Goal: Task Accomplishment & Management: Complete application form

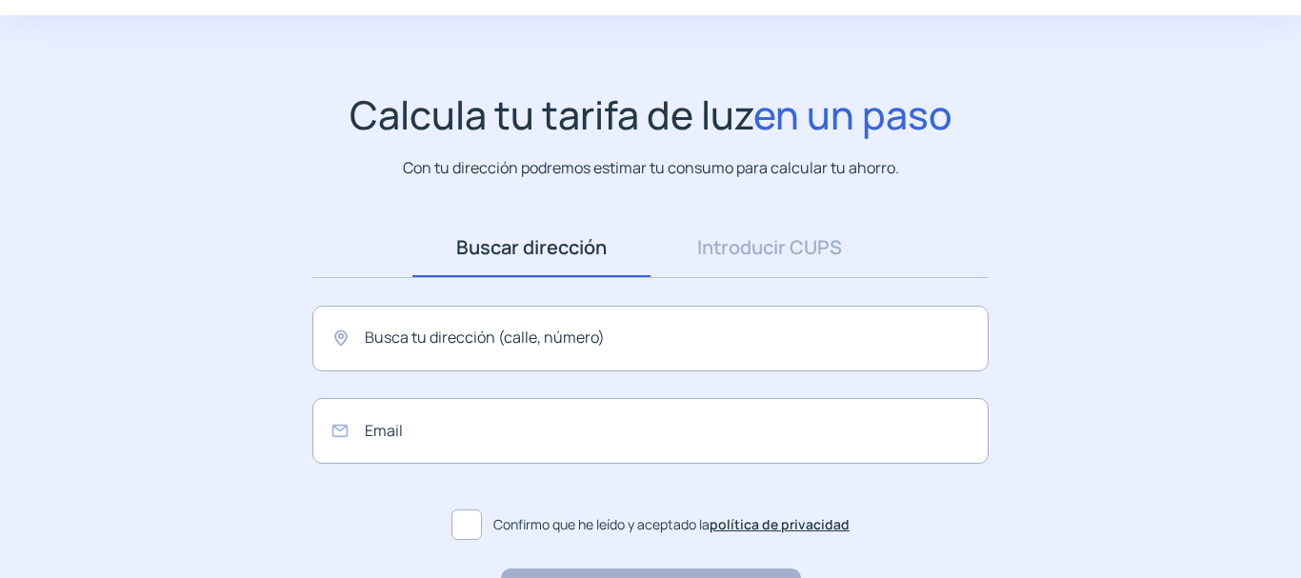
scroll to position [190, 0]
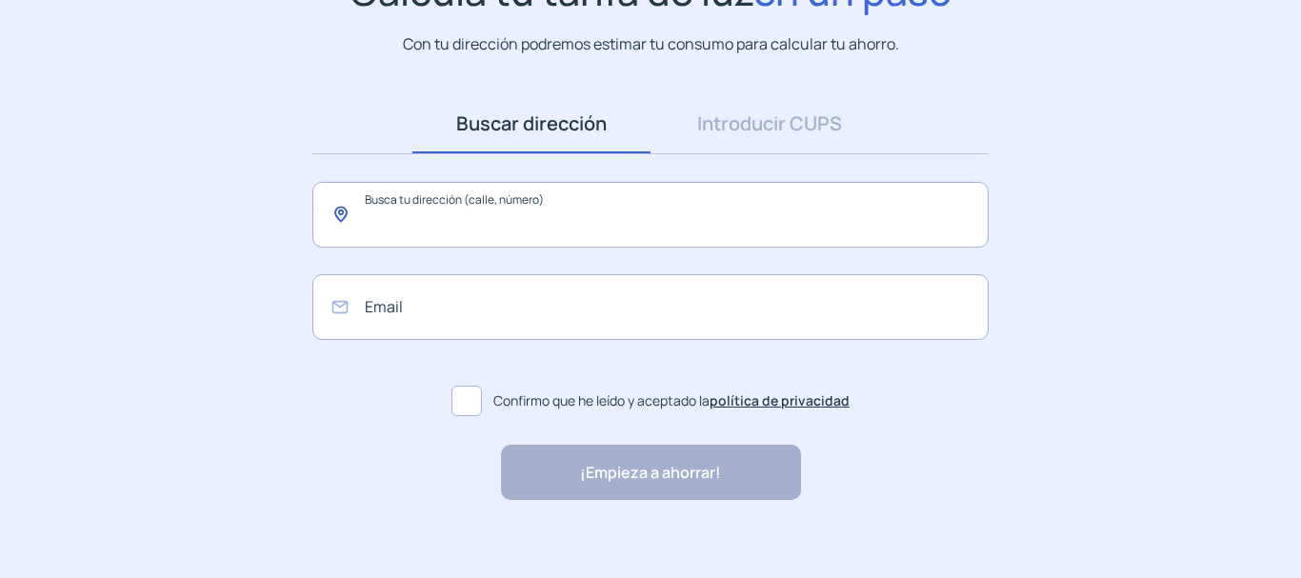
click at [697, 221] on input "text" at bounding box center [650, 215] width 676 height 66
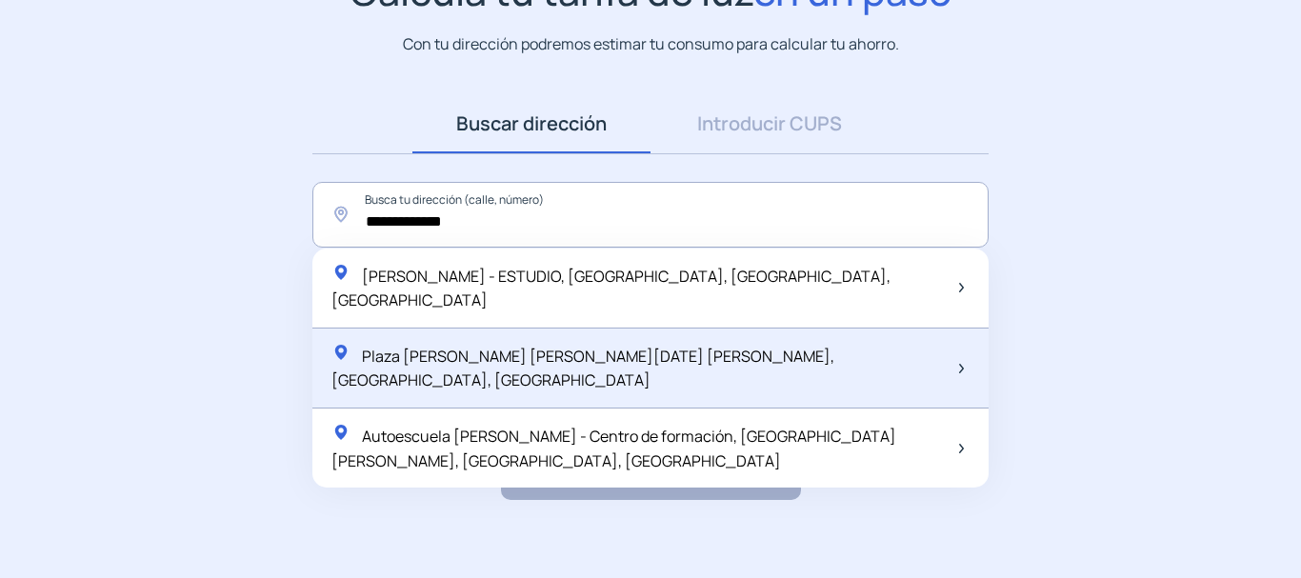
click at [690, 346] on span "Plaza [PERSON_NAME] [PERSON_NAME][DATE] [PERSON_NAME], [GEOGRAPHIC_DATA], [GEOG…" at bounding box center [582, 369] width 503 height 46
type input "**********"
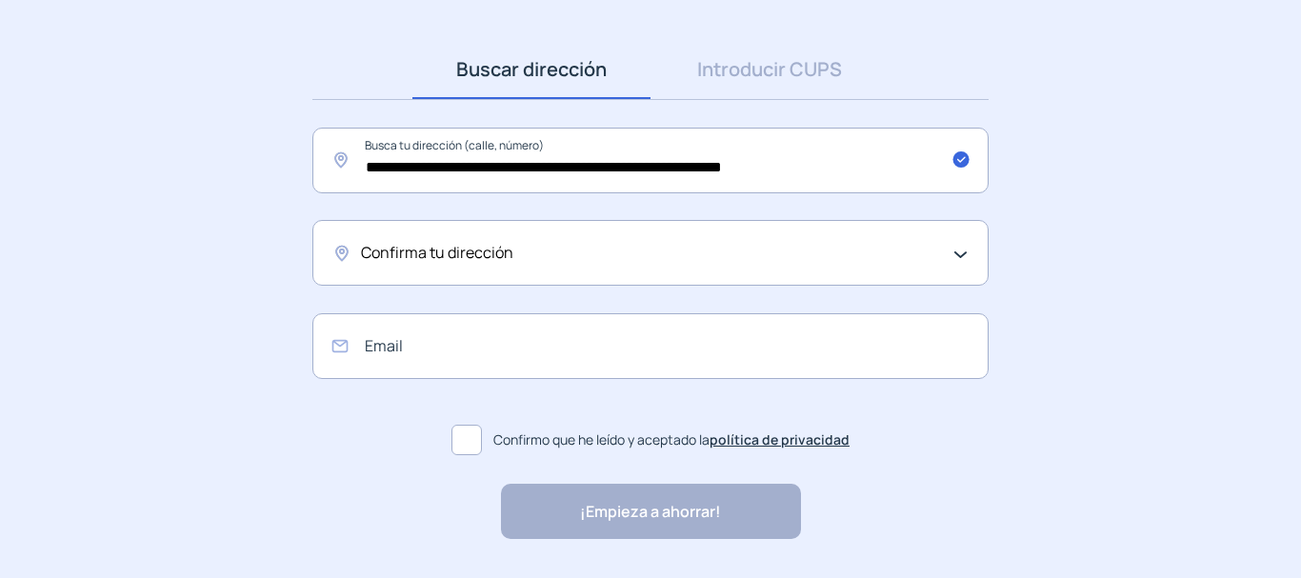
scroll to position [301, 0]
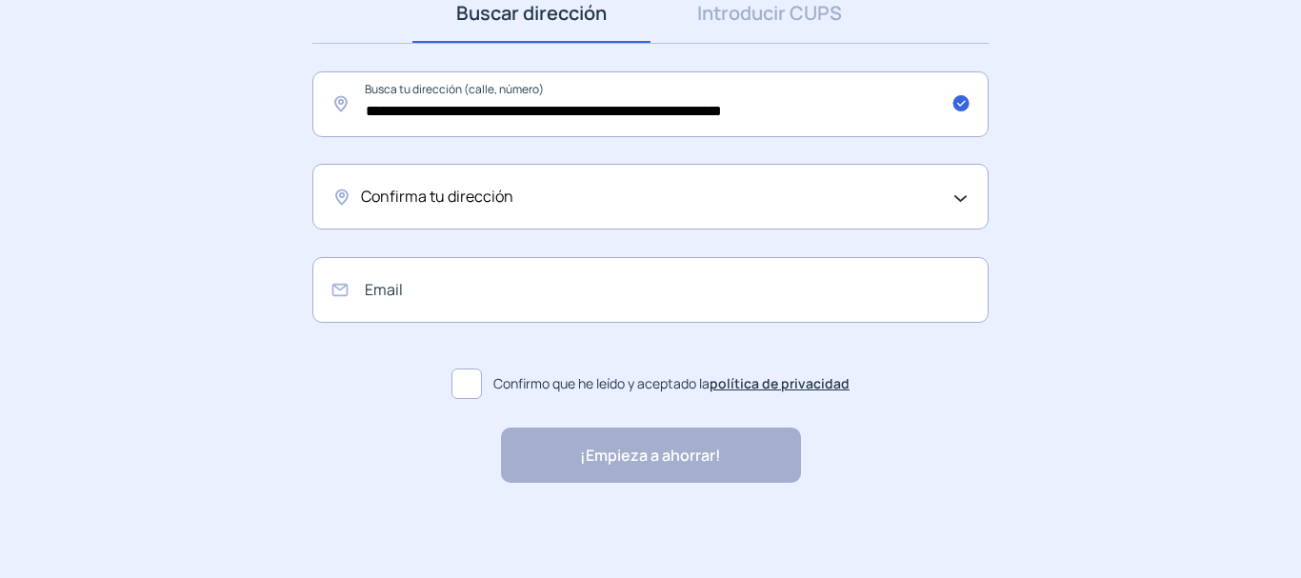
click at [465, 387] on span at bounding box center [466, 384] width 30 height 30
click at [471, 384] on span at bounding box center [466, 384] width 30 height 30
click at [961, 203] on div "Confirma tu dirección" at bounding box center [650, 197] width 676 height 66
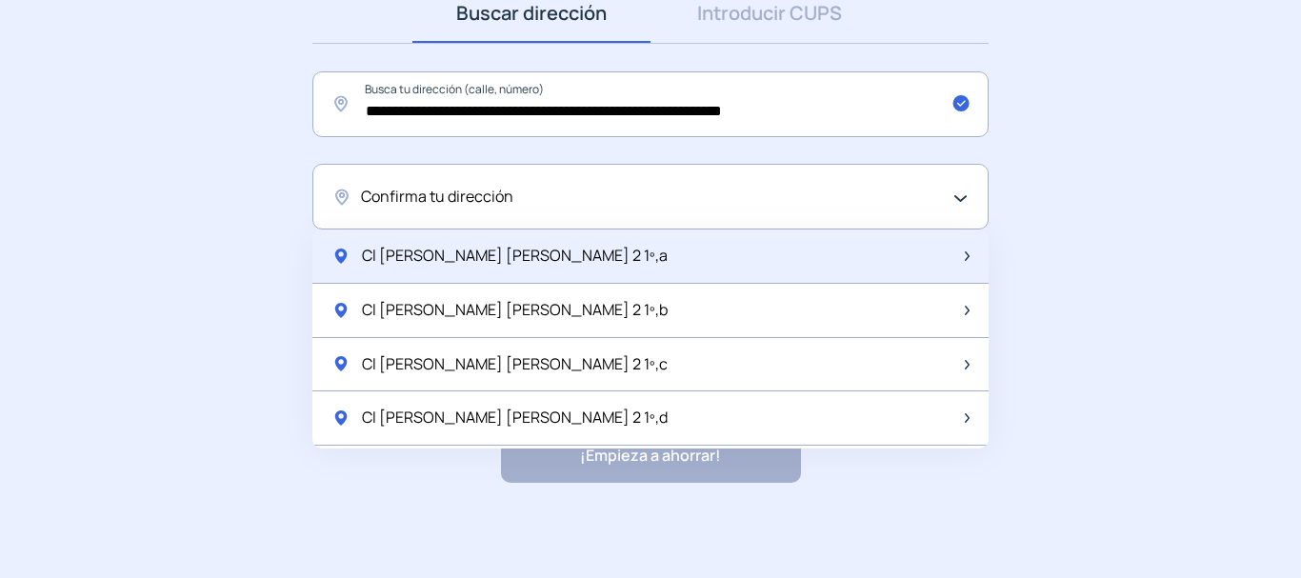
click at [547, 262] on span "Cl [PERSON_NAME] [PERSON_NAME] 2 1º,a" at bounding box center [515, 256] width 306 height 25
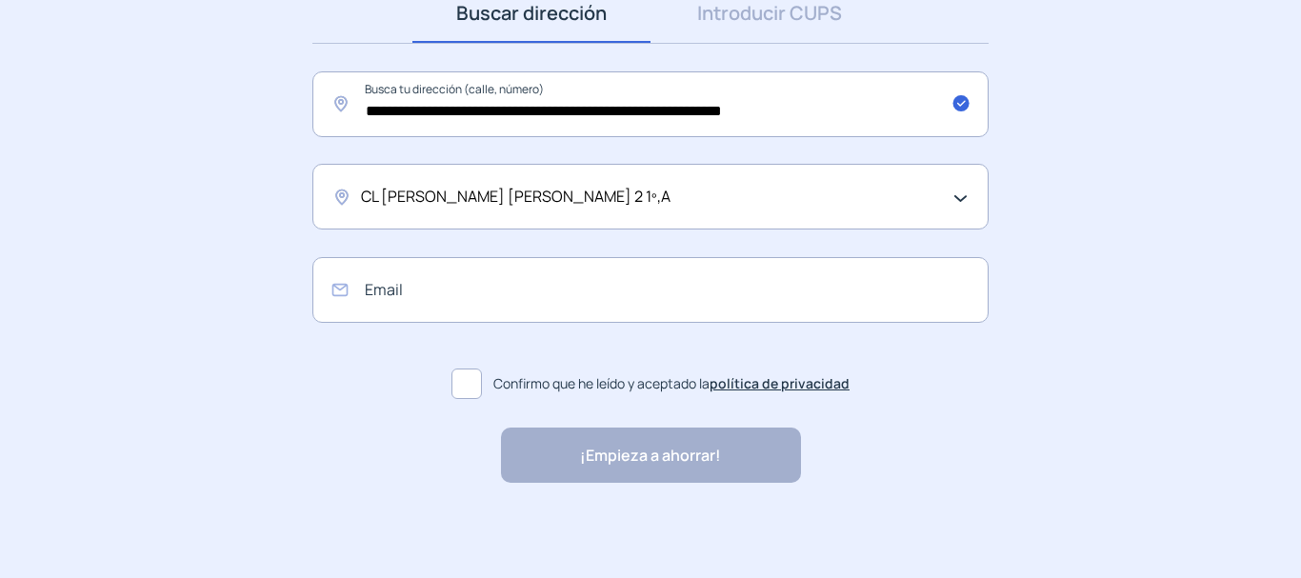
click at [473, 379] on span at bounding box center [466, 384] width 30 height 30
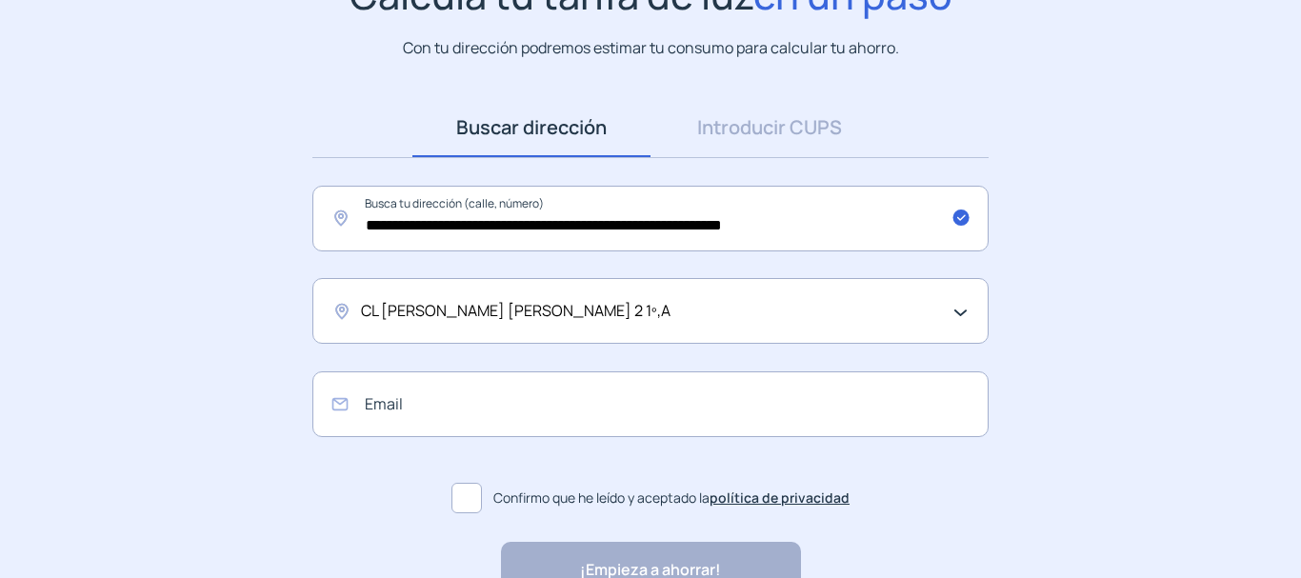
scroll to position [0, 0]
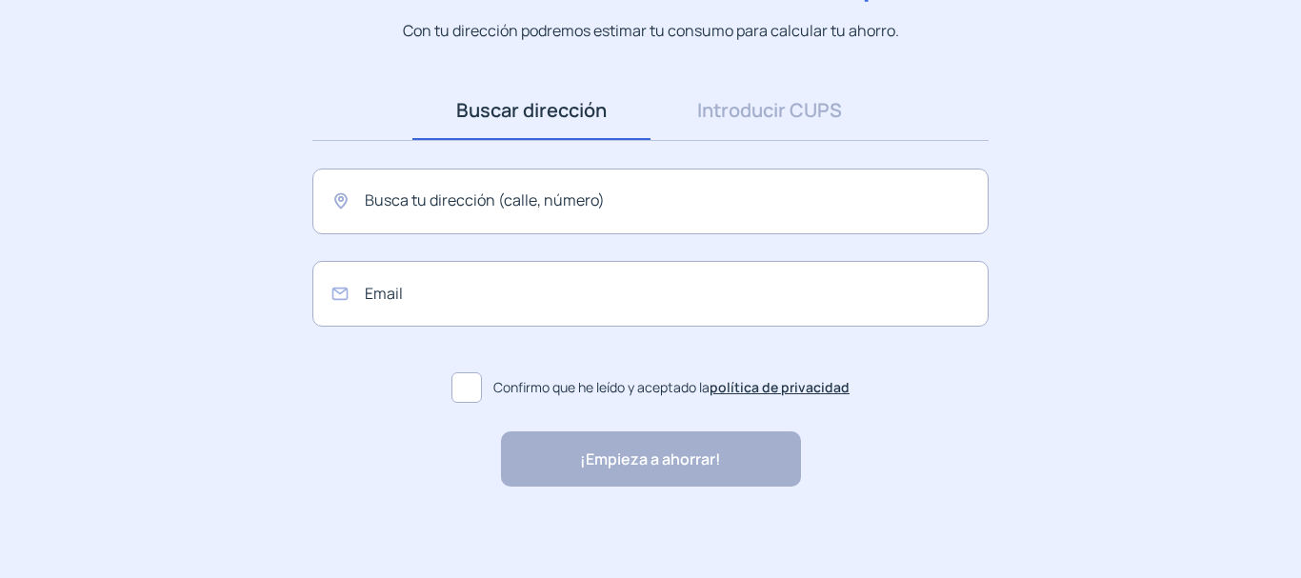
scroll to position [208, 0]
